Goal: Task Accomplishment & Management: Manage account settings

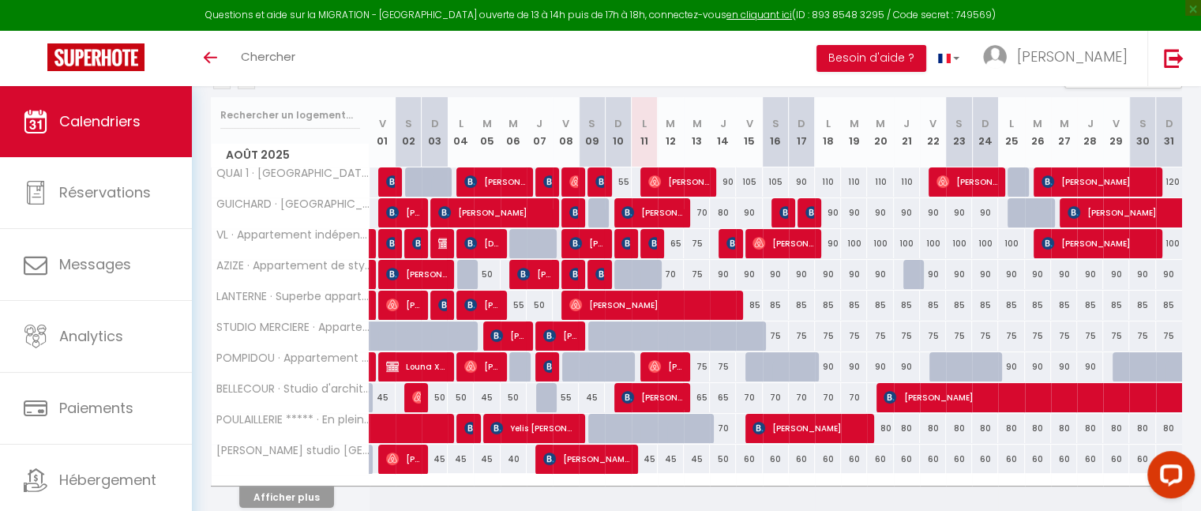
scroll to position [257, 0]
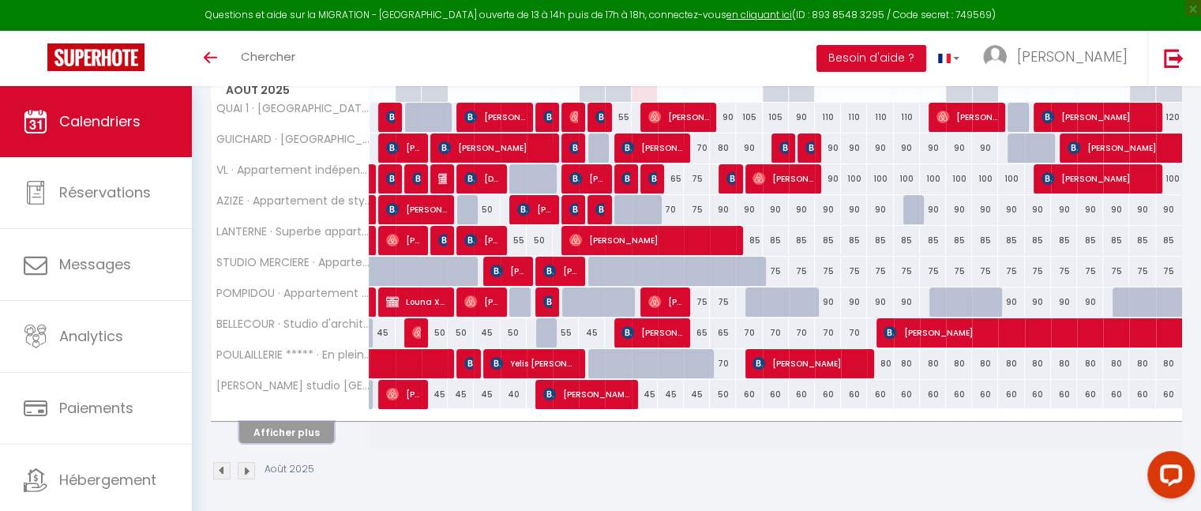
click at [307, 429] on button "Afficher plus" at bounding box center [286, 432] width 95 height 21
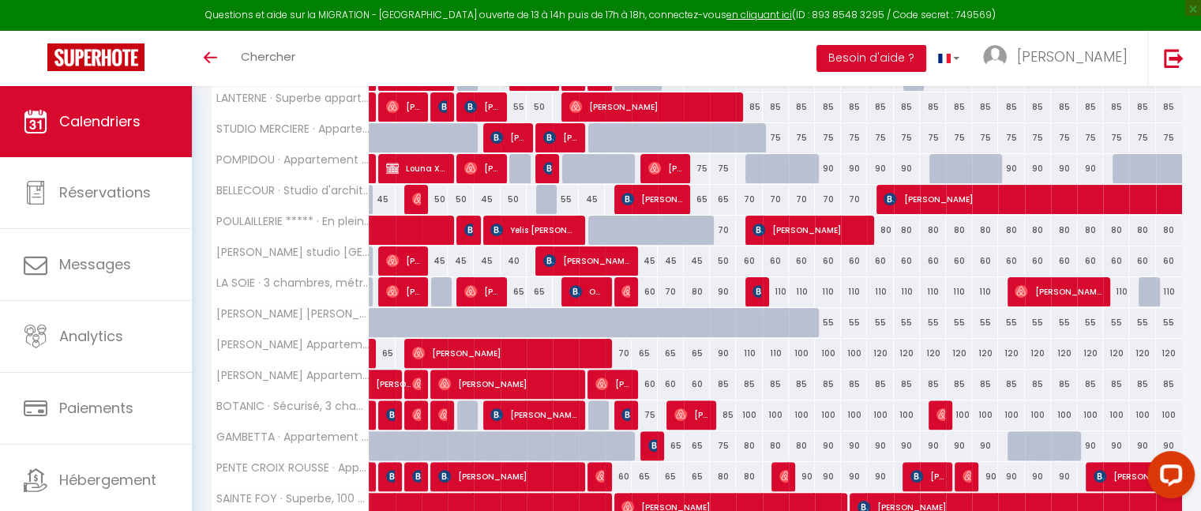
scroll to position [393, 0]
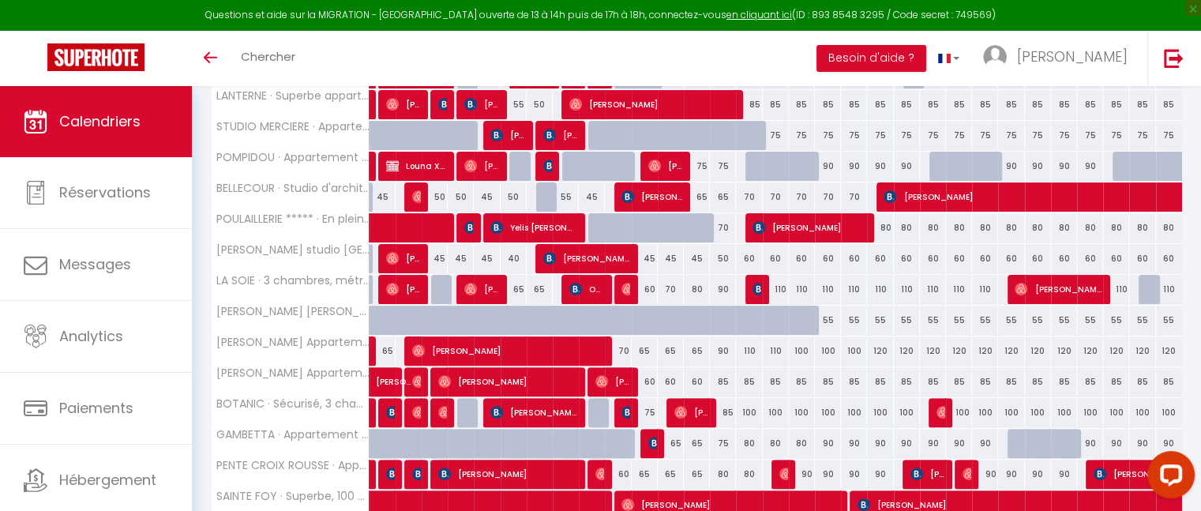
click at [749, 349] on div "110" at bounding box center [749, 350] width 26 height 29
type input "110"
type input "Ven 15 Août 2025"
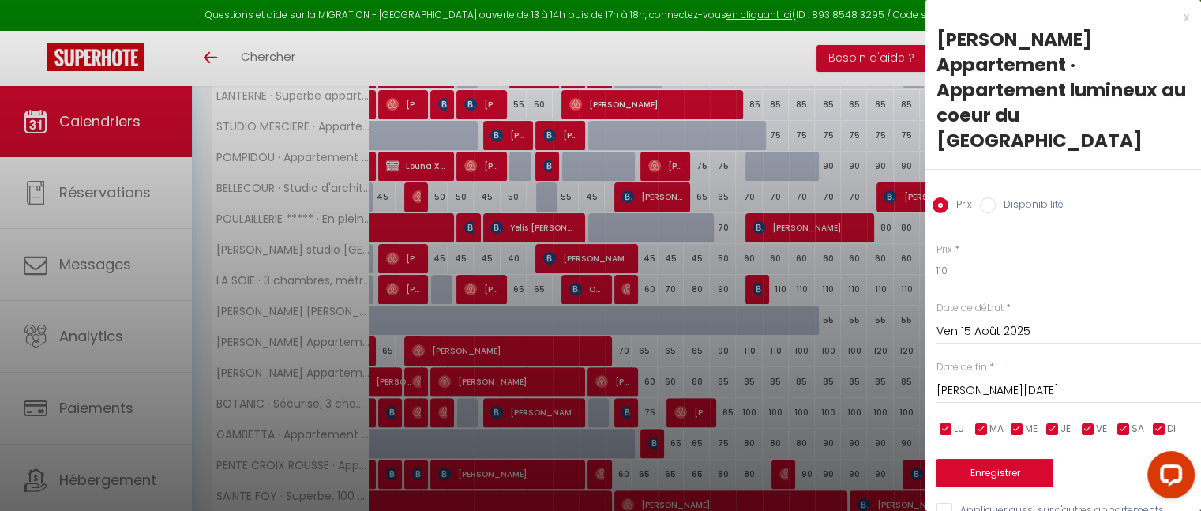
click at [964, 381] on input "[PERSON_NAME][DATE]" at bounding box center [1069, 391] width 265 height 21
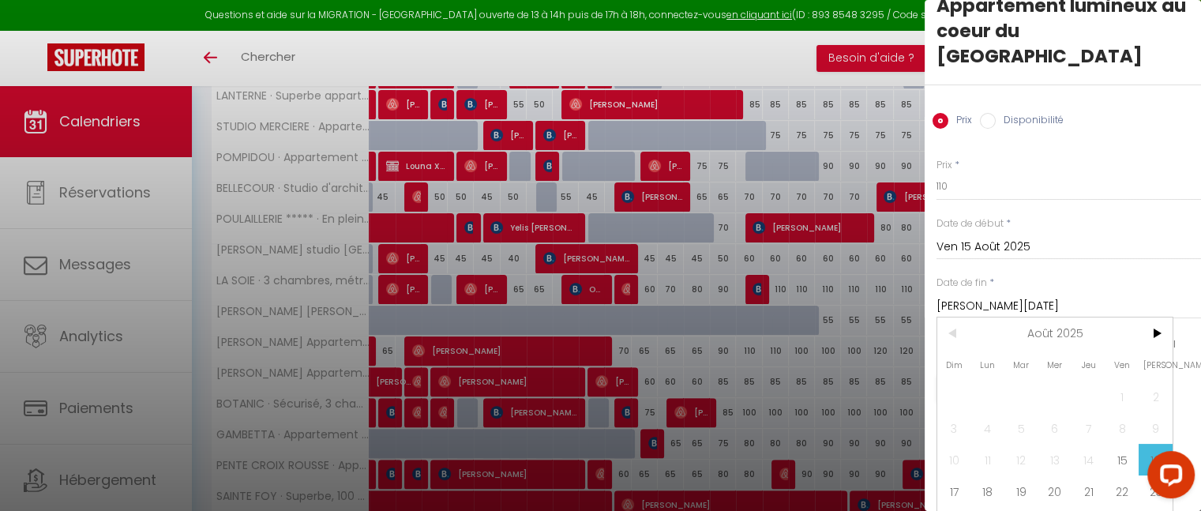
scroll to position [85, 0]
click at [954, 475] on span "17" at bounding box center [954, 491] width 34 height 32
type input "Dim 17 Août 2025"
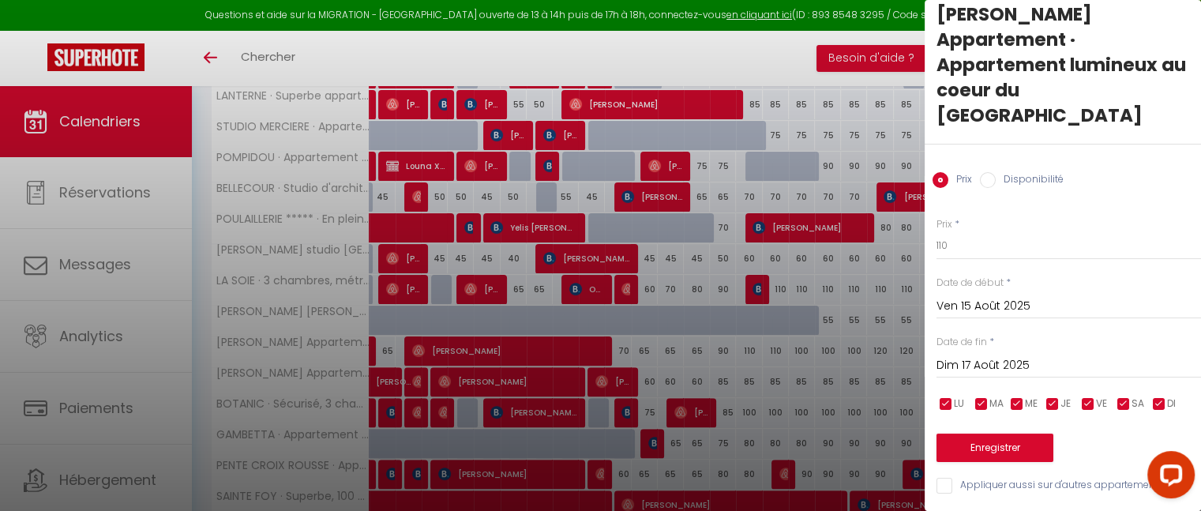
scroll to position [0, 0]
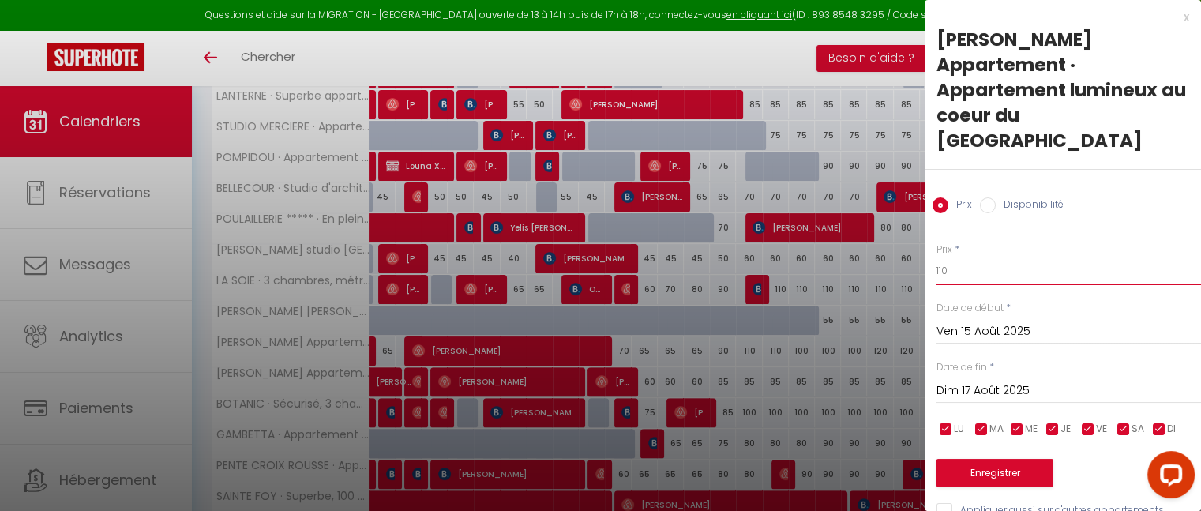
click at [959, 257] on input "110" at bounding box center [1069, 271] width 265 height 28
type input "100"
click at [998, 459] on button "Enregistrer" at bounding box center [995, 473] width 117 height 28
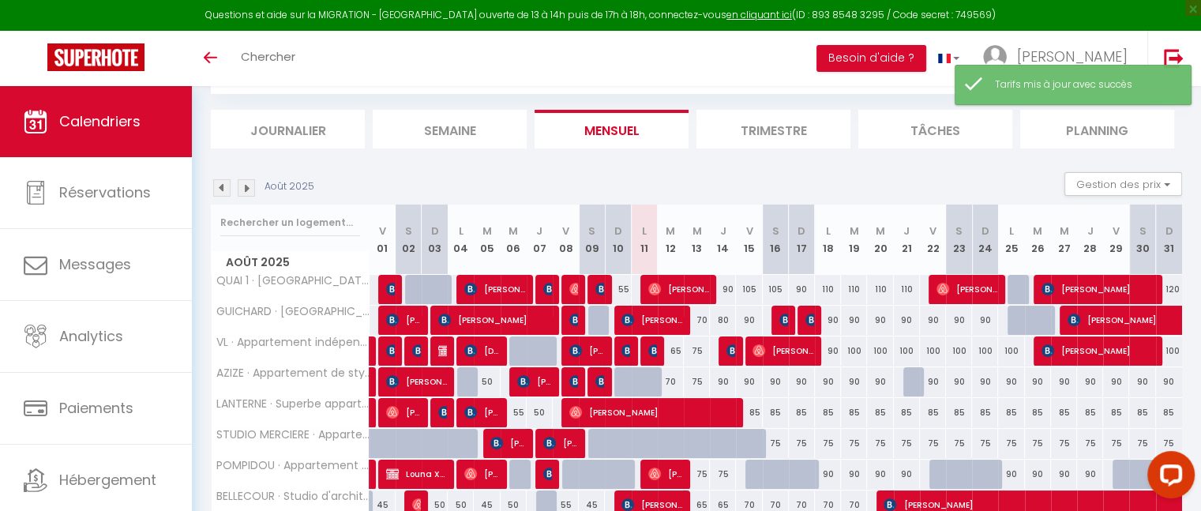
scroll to position [257, 0]
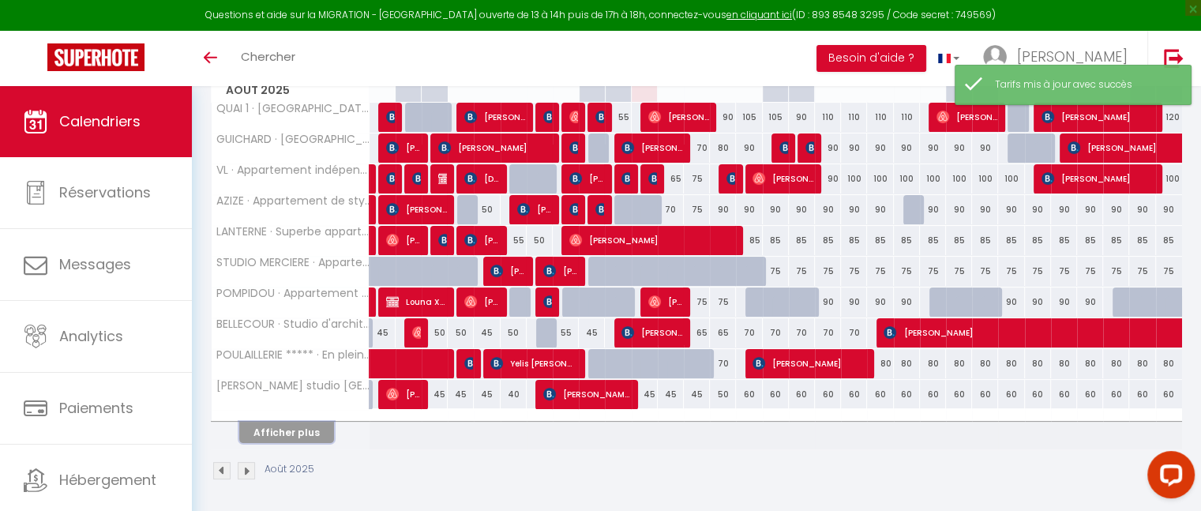
click at [276, 433] on button "Afficher plus" at bounding box center [286, 432] width 95 height 21
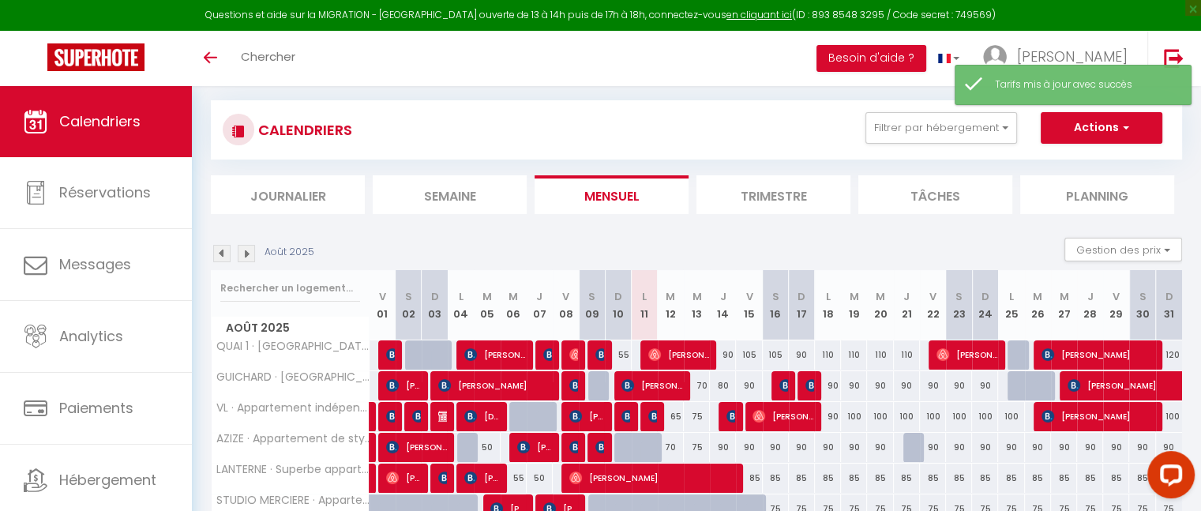
scroll to position [0, 0]
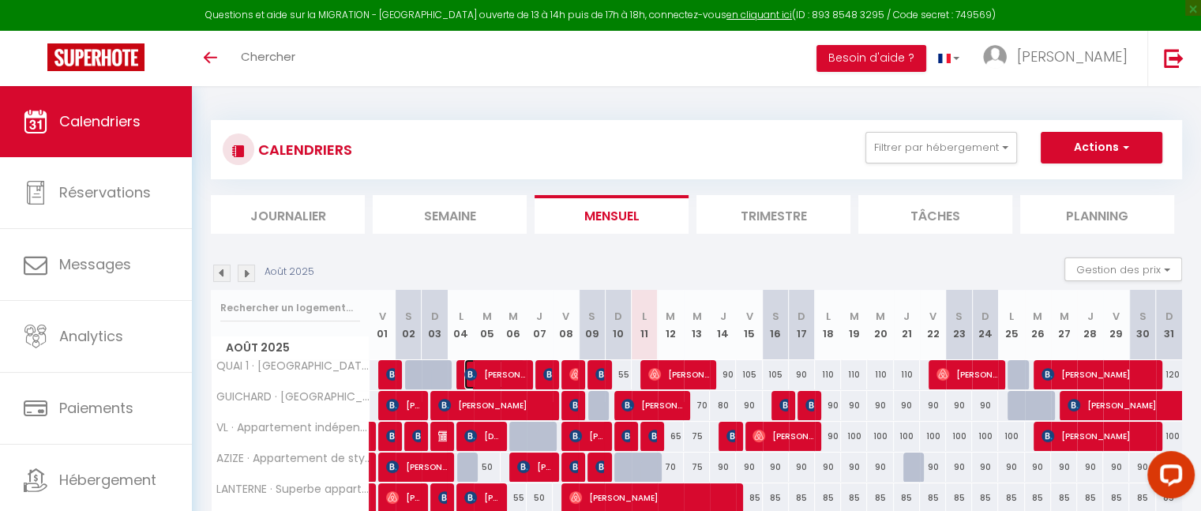
click at [502, 373] on span "[PERSON_NAME]" at bounding box center [494, 374] width 61 height 30
select select "OK"
select select "KO"
select select "0"
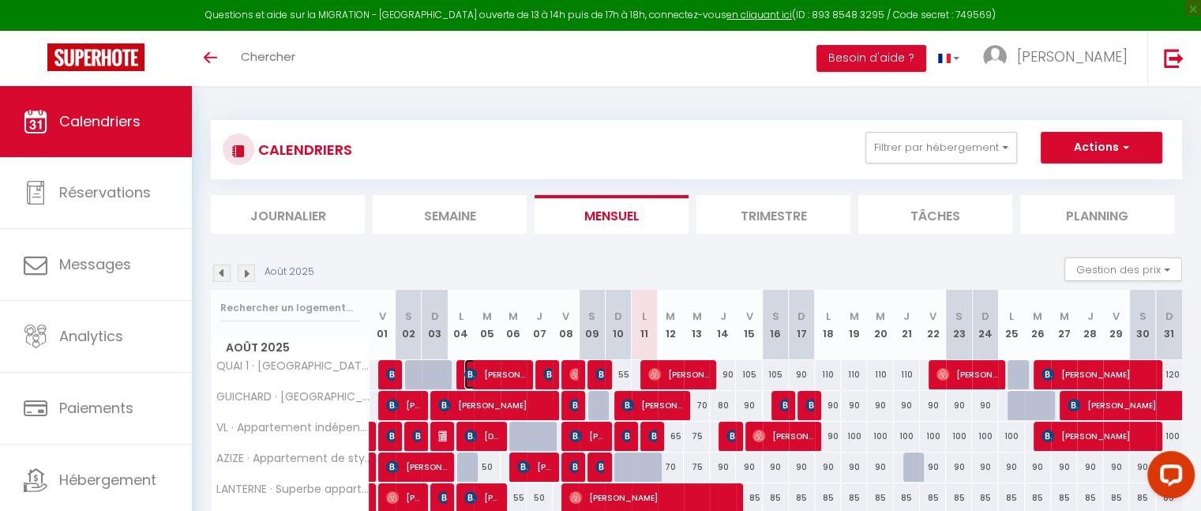
select select "1"
select select
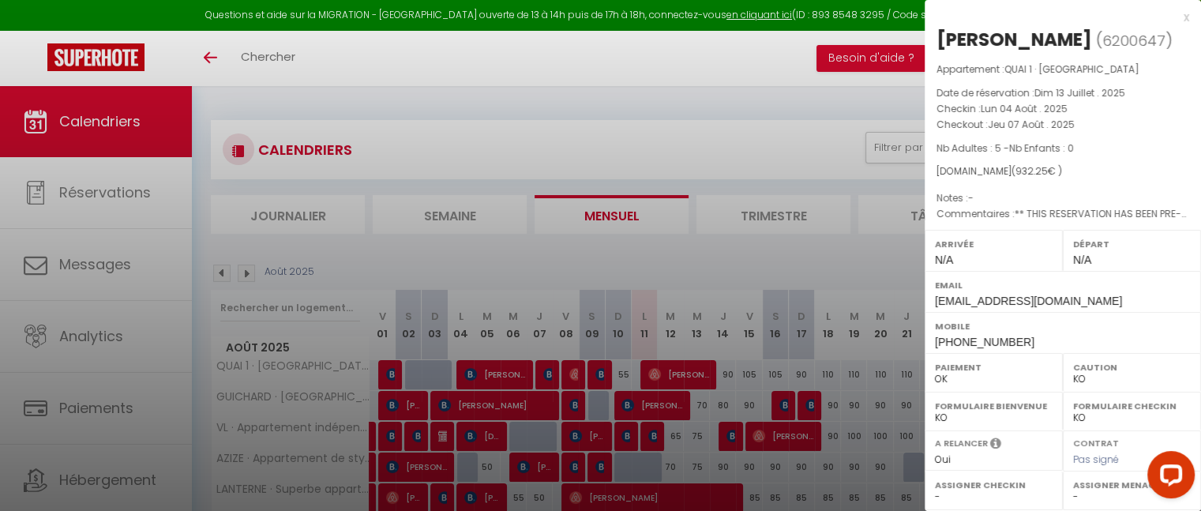
click at [1173, 17] on div "x" at bounding box center [1057, 17] width 265 height 19
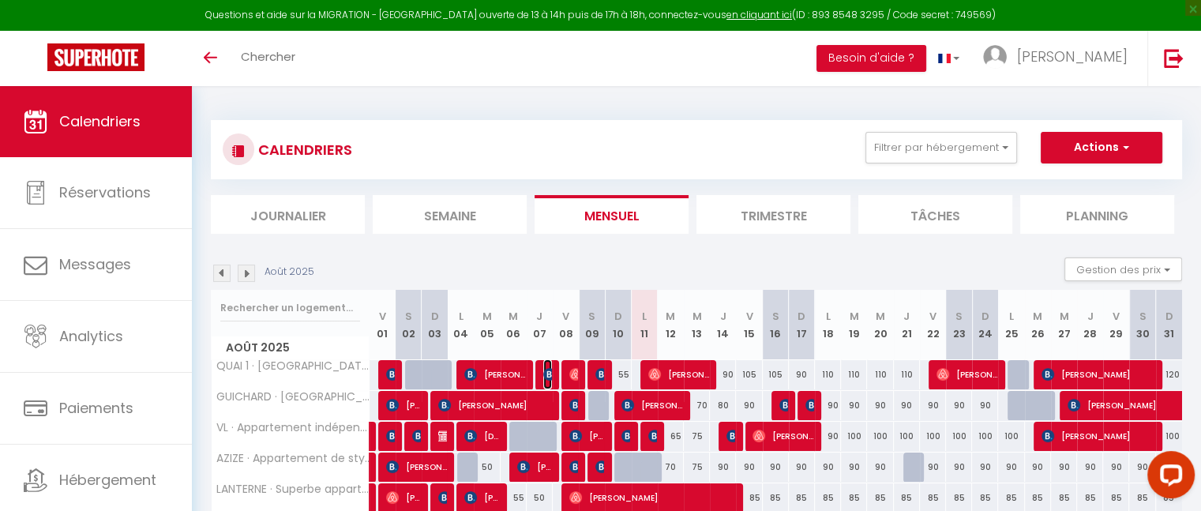
click at [543, 376] on img at bounding box center [549, 374] width 13 height 13
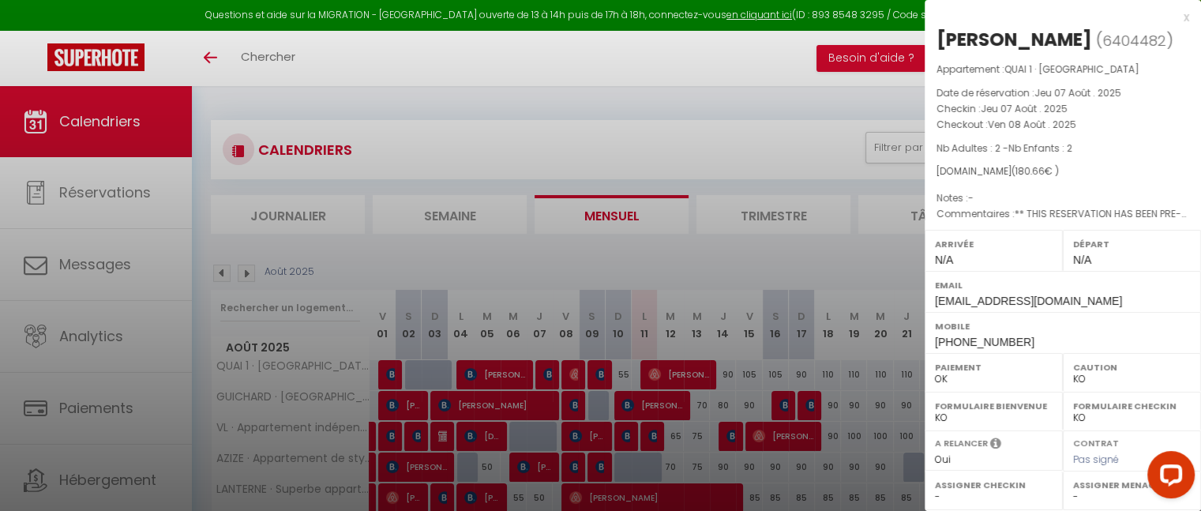
click at [1172, 17] on div "x" at bounding box center [1057, 17] width 265 height 19
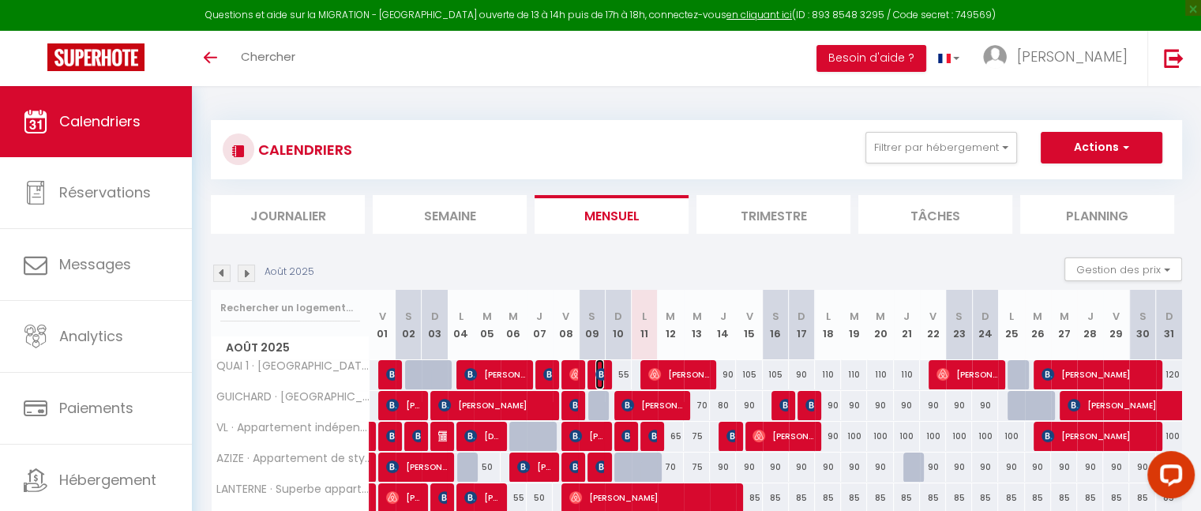
click at [599, 372] on img at bounding box center [601, 374] width 13 height 13
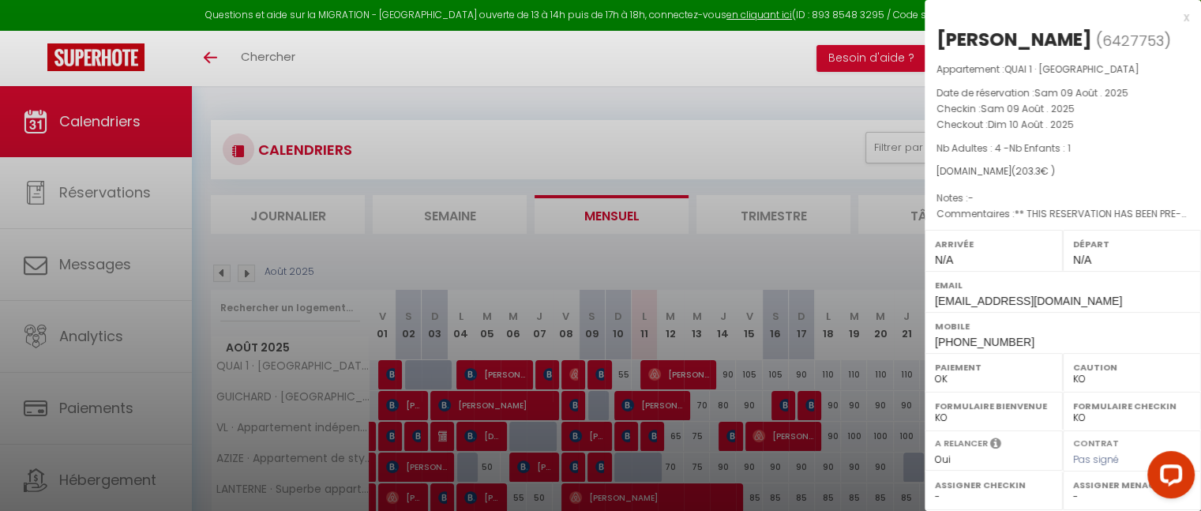
click at [1175, 17] on div "x" at bounding box center [1057, 17] width 265 height 19
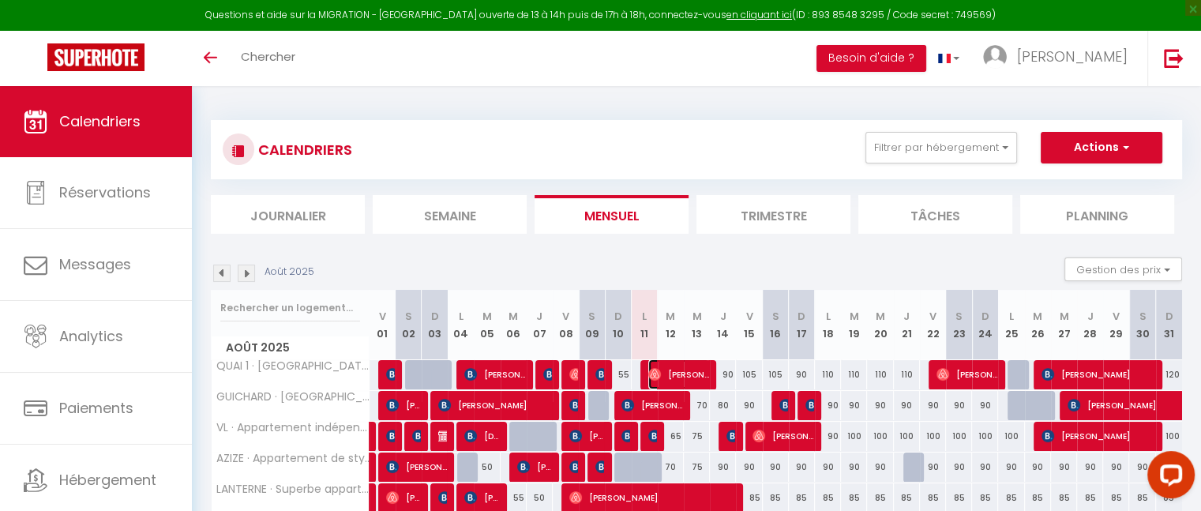
click at [667, 378] on span "[PERSON_NAME]" at bounding box center [678, 374] width 61 height 30
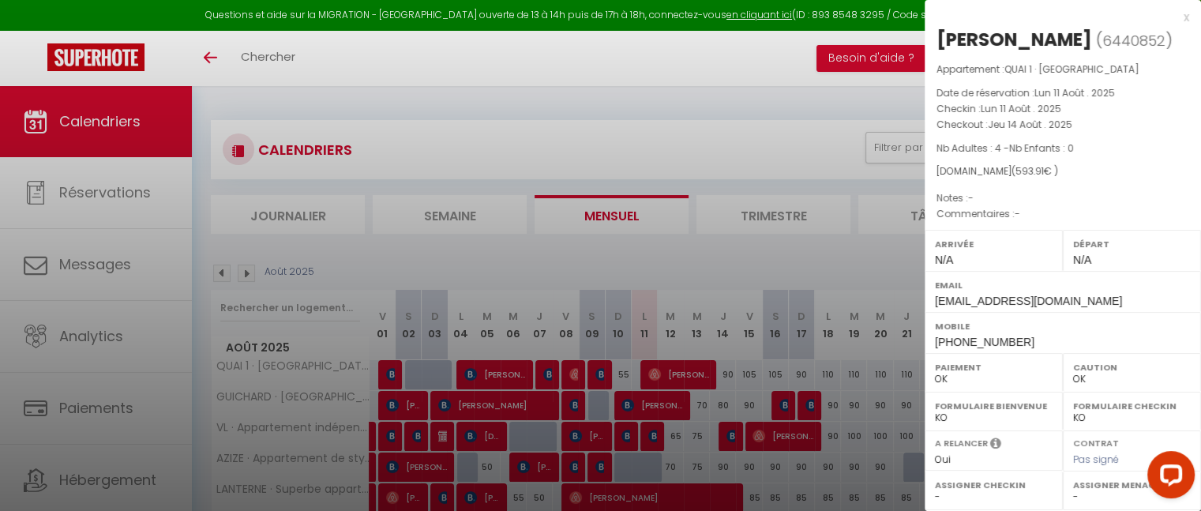
click at [1175, 14] on div "x" at bounding box center [1057, 17] width 265 height 19
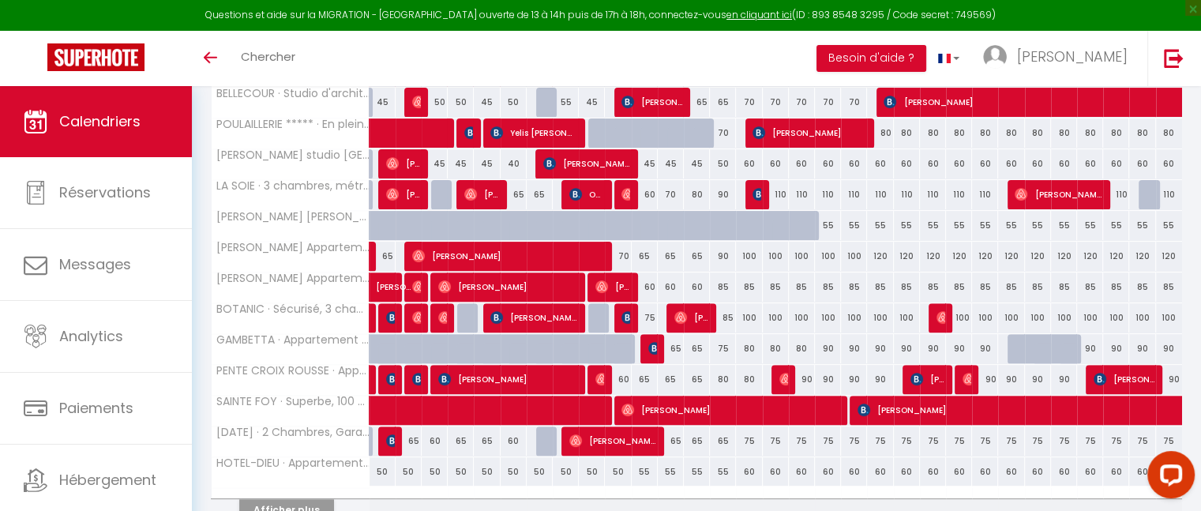
scroll to position [564, 0]
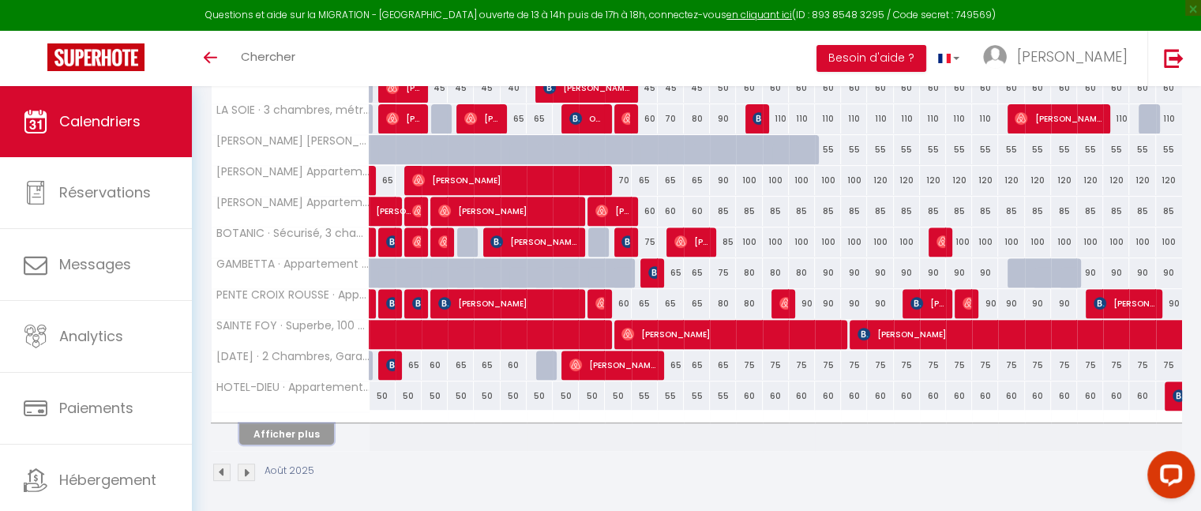
click at [280, 434] on button "Afficher plus" at bounding box center [286, 433] width 95 height 21
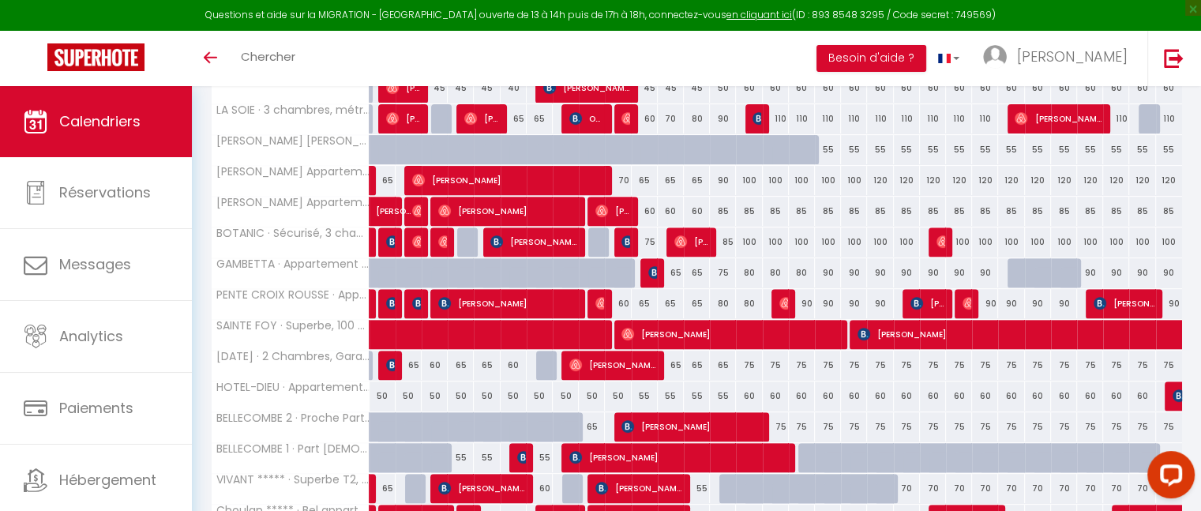
scroll to position [870, 0]
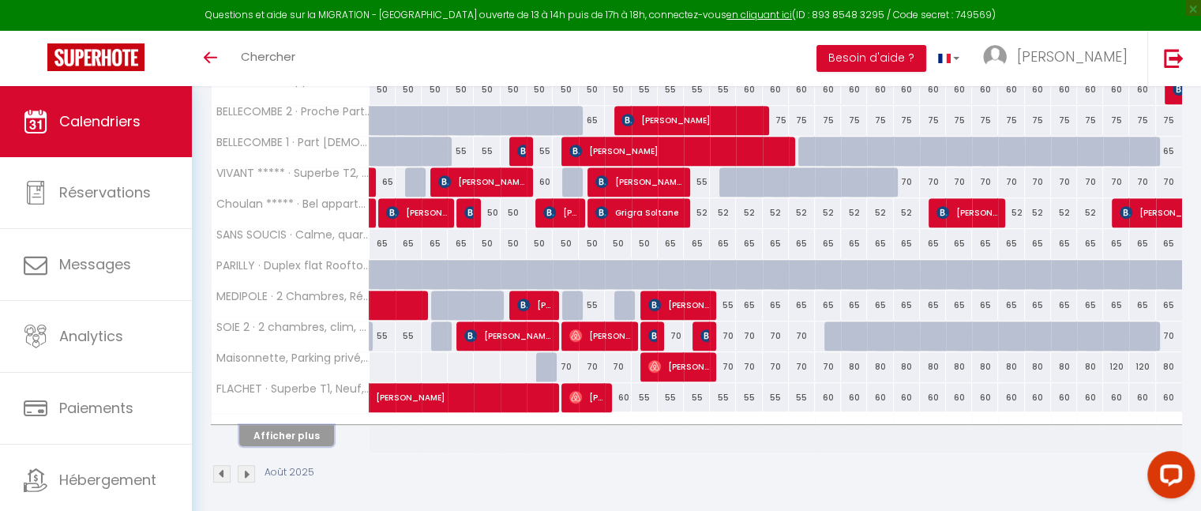
click at [281, 429] on button "Afficher plus" at bounding box center [286, 435] width 95 height 21
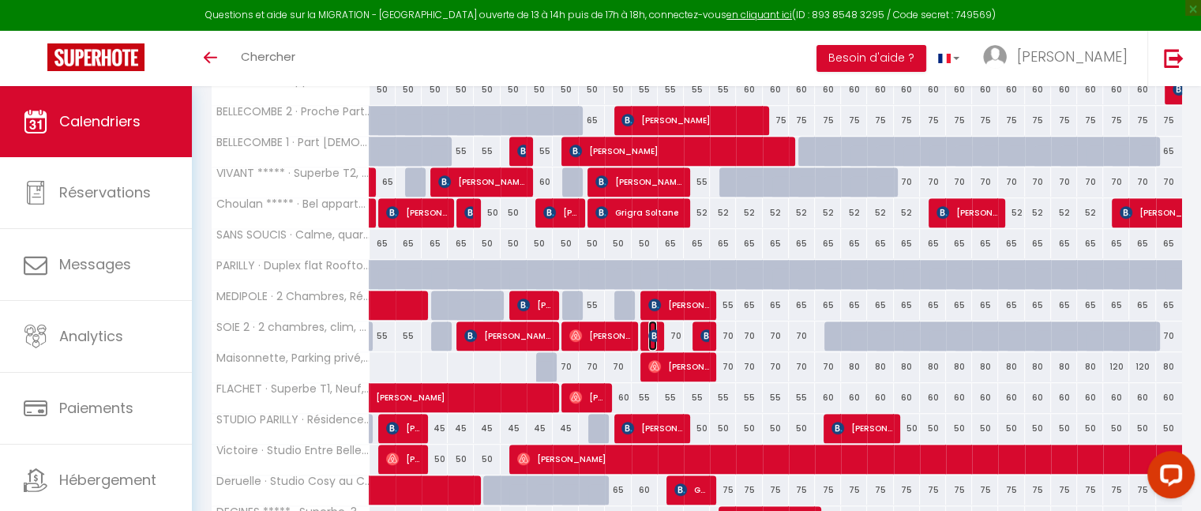
click at [651, 329] on img at bounding box center [654, 335] width 13 height 13
select select "KO"
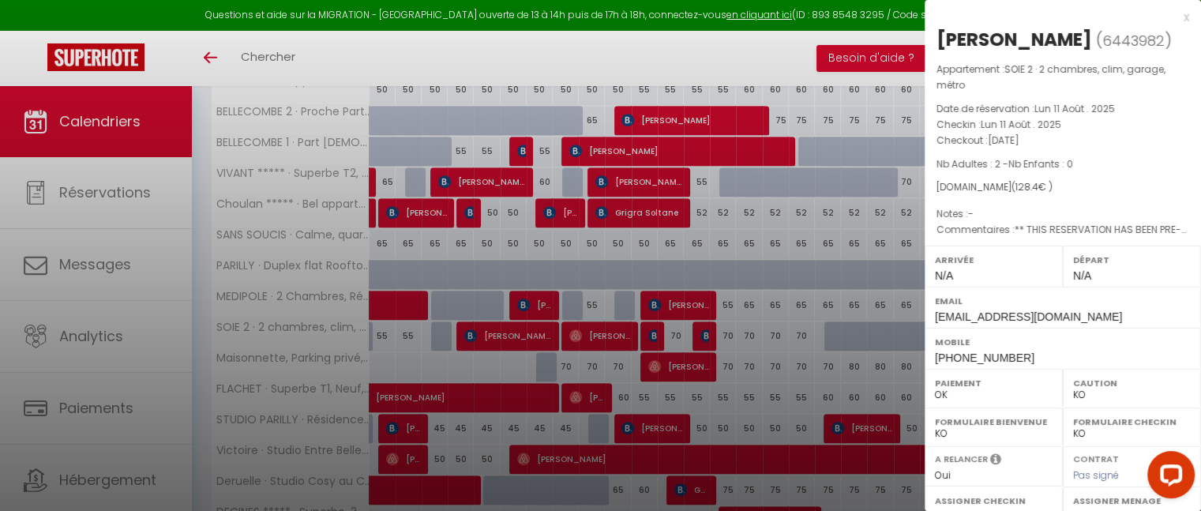
click at [1174, 17] on div "x" at bounding box center [1057, 17] width 265 height 19
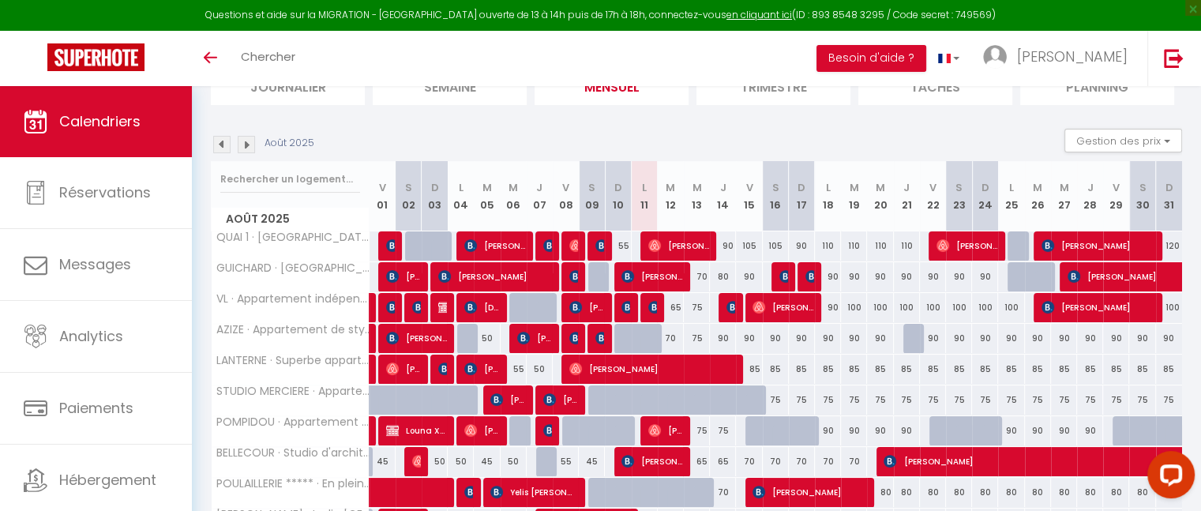
scroll to position [0, 0]
